Goal: Check status: Check status

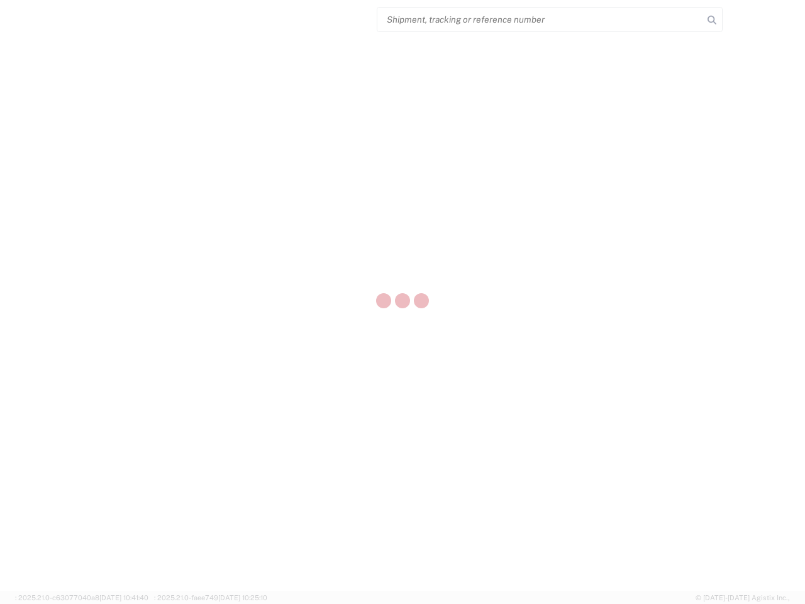
select select "US"
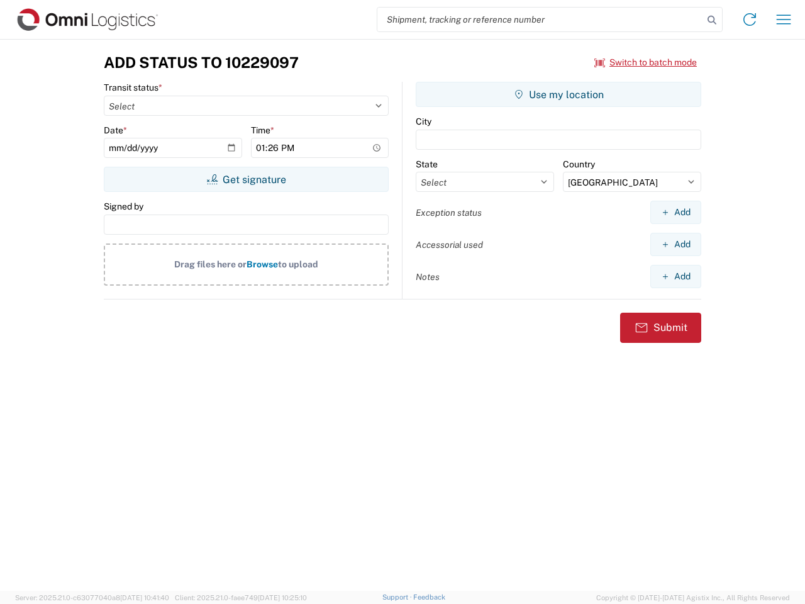
click at [541, 20] on input "search" at bounding box center [541, 20] width 326 height 24
click at [712, 20] on icon at bounding box center [712, 20] width 18 height 18
click at [750, 20] on icon at bounding box center [750, 19] width 20 height 20
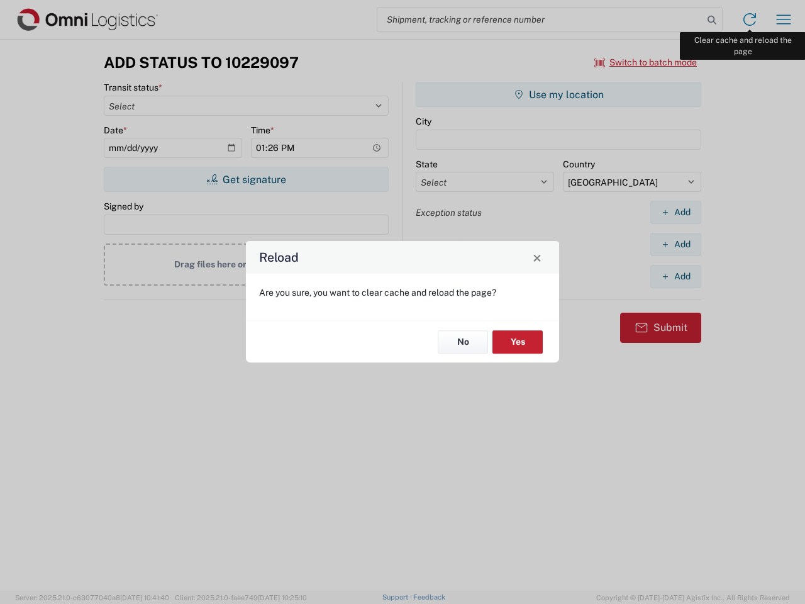
click at [784, 20] on div "Reload Are you sure, you want to clear cache and reload the page? No Yes" at bounding box center [402, 302] width 805 height 604
click at [646, 62] on div "Reload Are you sure, you want to clear cache and reload the page? No Yes" at bounding box center [402, 302] width 805 height 604
click at [246, 179] on div "Reload Are you sure, you want to clear cache and reload the page? No Yes" at bounding box center [402, 302] width 805 height 604
click at [559, 94] on div "Reload Are you sure, you want to clear cache and reload the page? No Yes" at bounding box center [402, 302] width 805 height 604
click at [676, 212] on div "Reload Are you sure, you want to clear cache and reload the page? No Yes" at bounding box center [402, 302] width 805 height 604
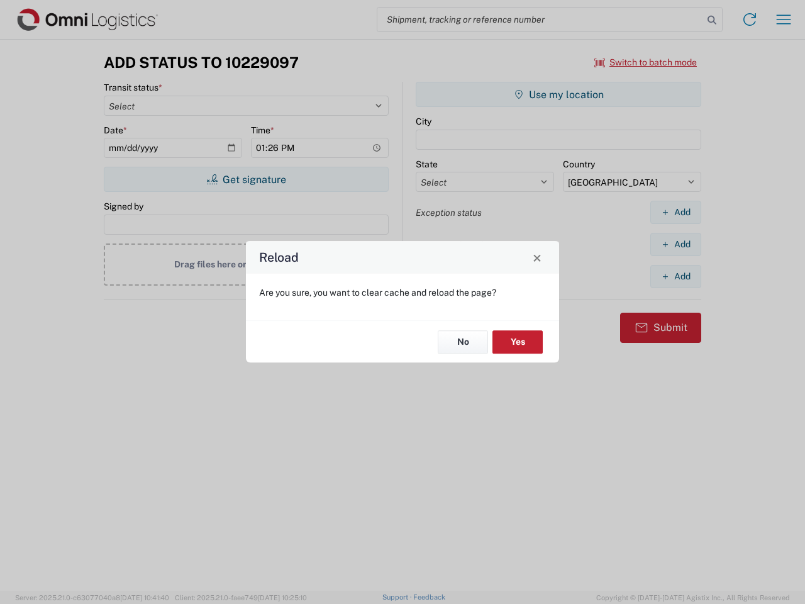
click at [676, 244] on div "Reload Are you sure, you want to clear cache and reload the page? No Yes" at bounding box center [402, 302] width 805 height 604
click at [676, 276] on div "Reload Are you sure, you want to clear cache and reload the page? No Yes" at bounding box center [402, 302] width 805 height 604
